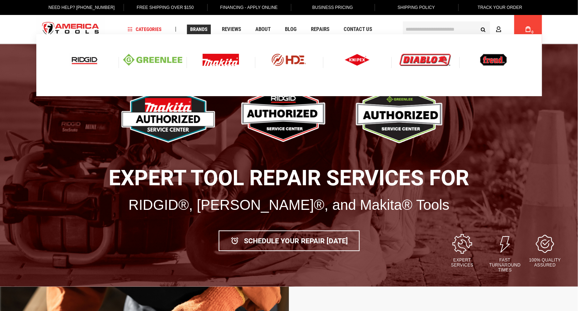
click at [218, 57] on img at bounding box center [221, 60] width 36 height 12
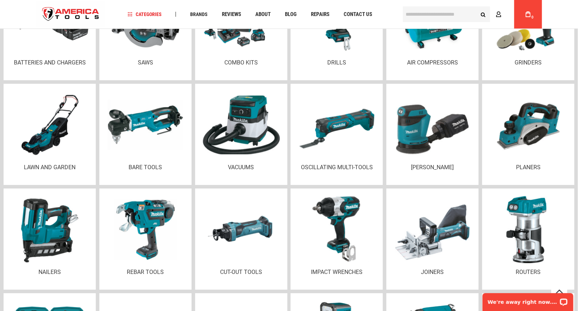
scroll to position [984, 0]
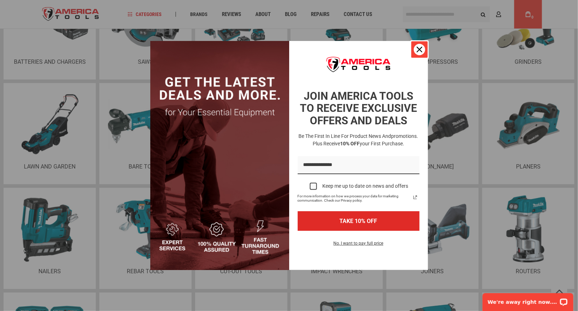
click at [415, 49] on div "Close" at bounding box center [419, 49] width 11 height 11
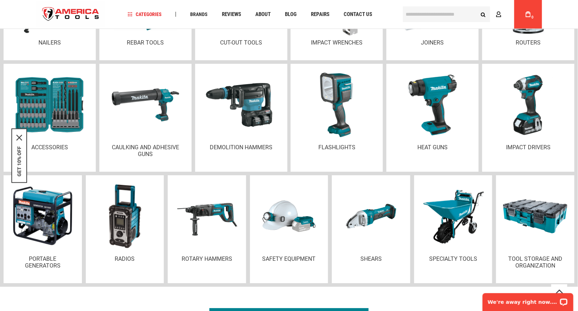
scroll to position [1213, 0]
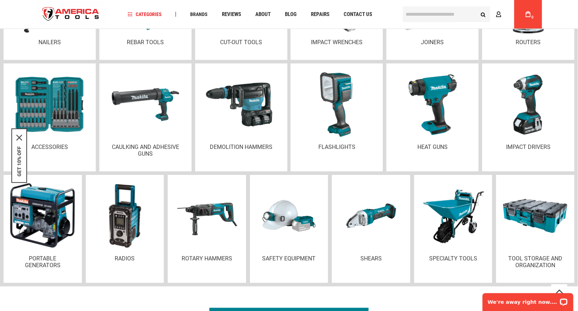
click at [57, 217] on img at bounding box center [42, 216] width 69 height 74
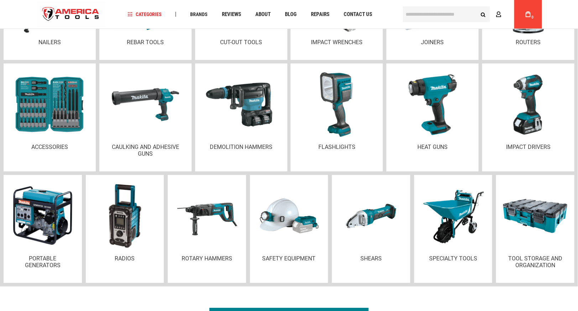
click at [303, 216] on img at bounding box center [289, 215] width 71 height 43
